Goal: Task Accomplishment & Management: Complete application form

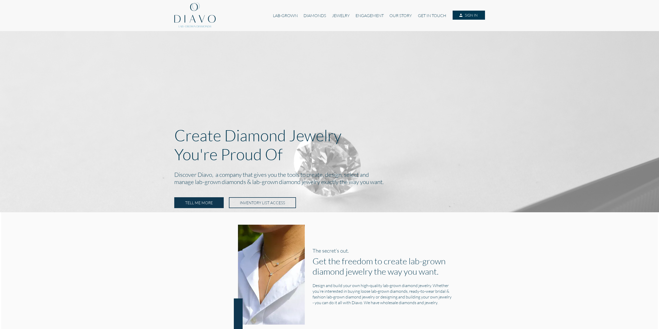
drag, startPoint x: 150, startPoint y: 224, endPoint x: 156, endPoint y: 215, distance: 11.4
click at [150, 225] on div "The secret’s out. Get the freedom to create lab-grown diamond jewelry the way y…" at bounding box center [329, 277] width 657 height 130
click at [316, 18] on link "DIAMONDS" at bounding box center [315, 16] width 28 height 10
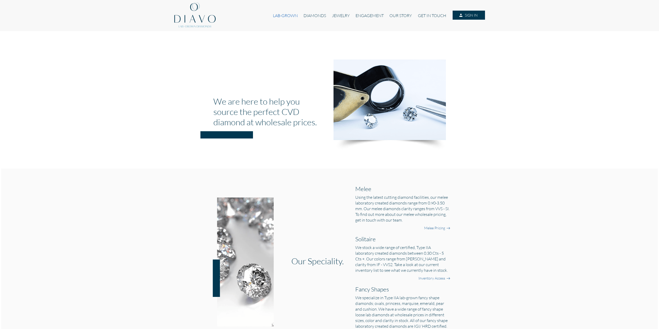
click at [287, 16] on link "LAB-GROWN" at bounding box center [285, 16] width 31 height 10
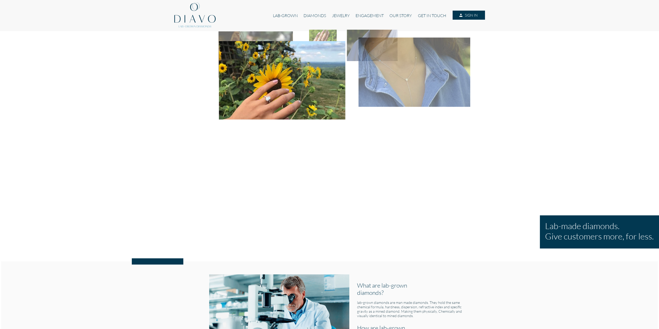
click at [208, 18] on img at bounding box center [194, 15] width 41 height 31
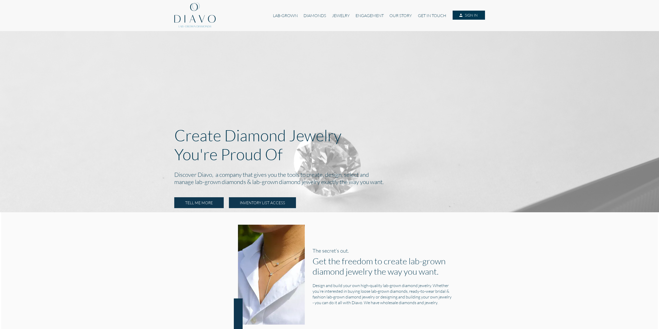
click at [248, 204] on link "INVENTORY LIST ACCESS" at bounding box center [262, 202] width 67 height 11
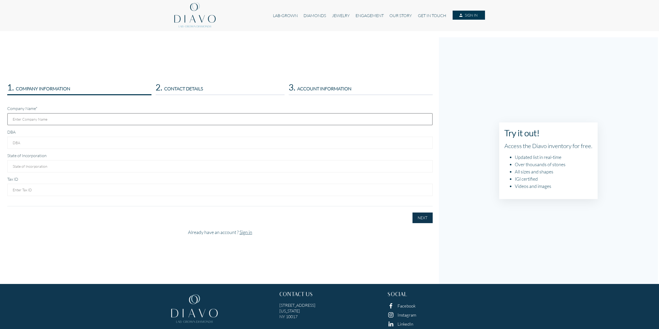
click at [52, 122] on input "text" at bounding box center [219, 119] width 425 height 12
